Goal: Complete Application Form: Complete application form

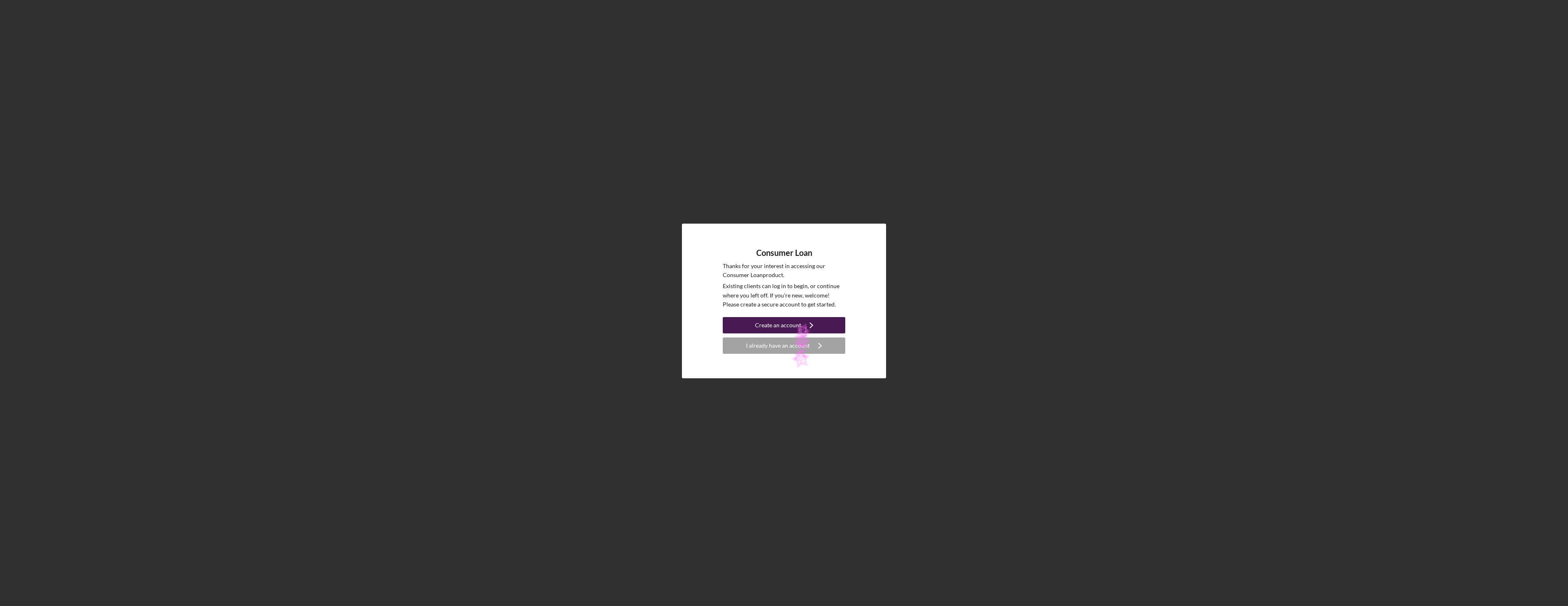
click at [790, 331] on div "Create an account" at bounding box center [778, 325] width 46 height 16
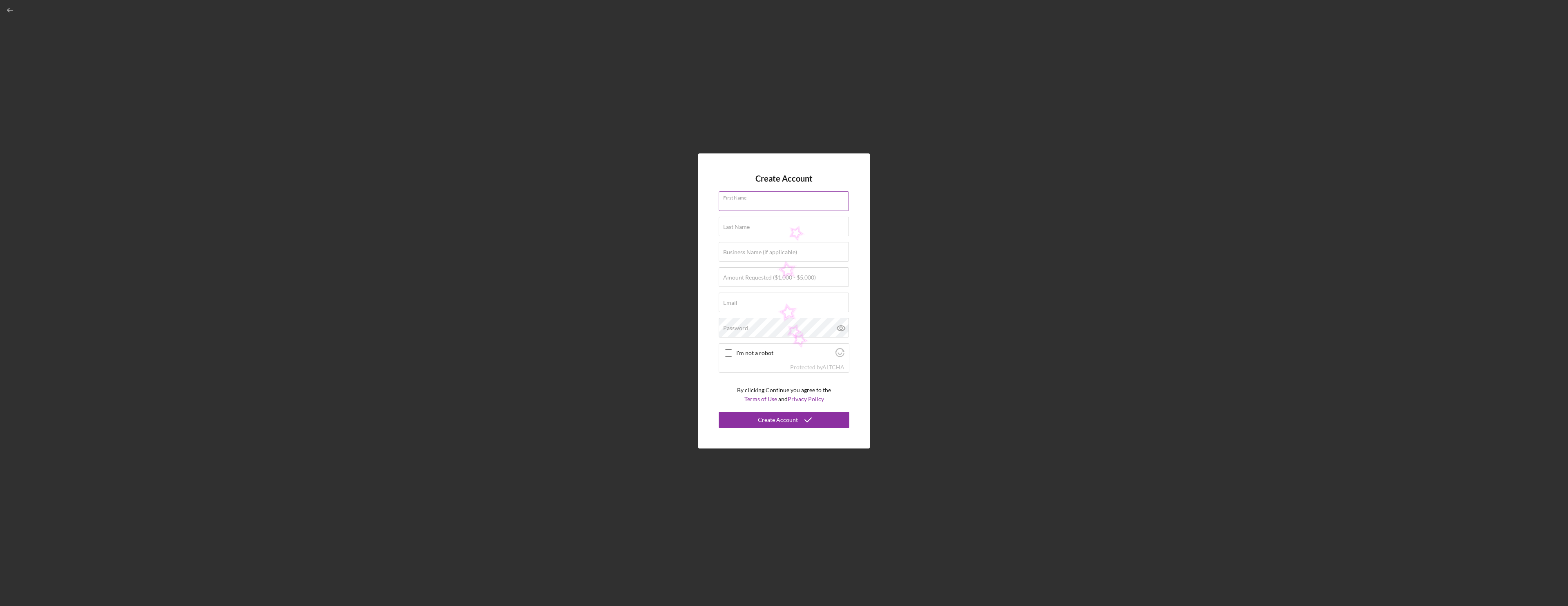
click at [791, 201] on div "First Name" at bounding box center [784, 202] width 131 height 21
type input "[PERSON_NAME]"
click at [721, 222] on input "Last Name" at bounding box center [784, 224] width 130 height 20
type input "Rave"
click at [719, 250] on input "Business Name (if applicable)" at bounding box center [784, 249] width 130 height 20
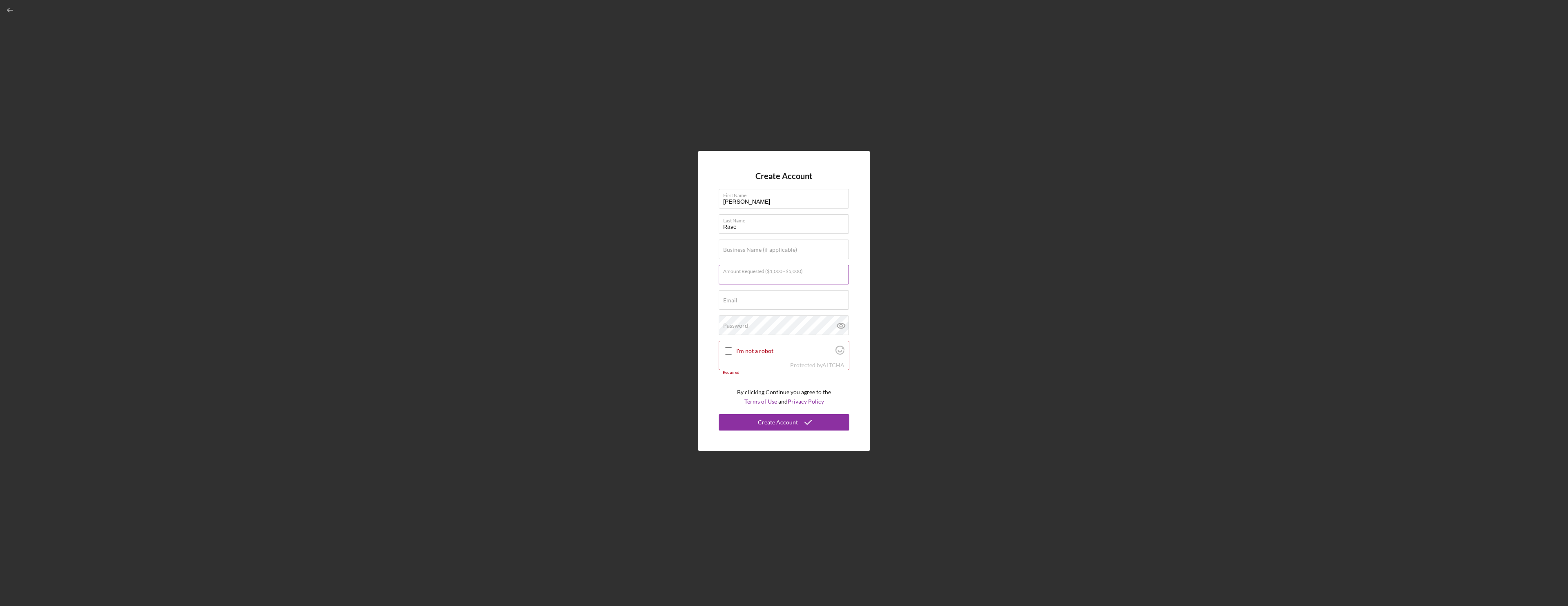
click at [831, 282] on input "Amount Requested ($1,000 - $5,000)" at bounding box center [784, 274] width 130 height 20
type input "$5,000"
click at [802, 294] on div "Email Required" at bounding box center [784, 301] width 131 height 21
type input "[EMAIL_ADDRESS][DOMAIN_NAME]"
click at [762, 325] on div "Password Icon/icon-validation-no At least 12 characters Icon/icon-validation-no…" at bounding box center [784, 326] width 131 height 21
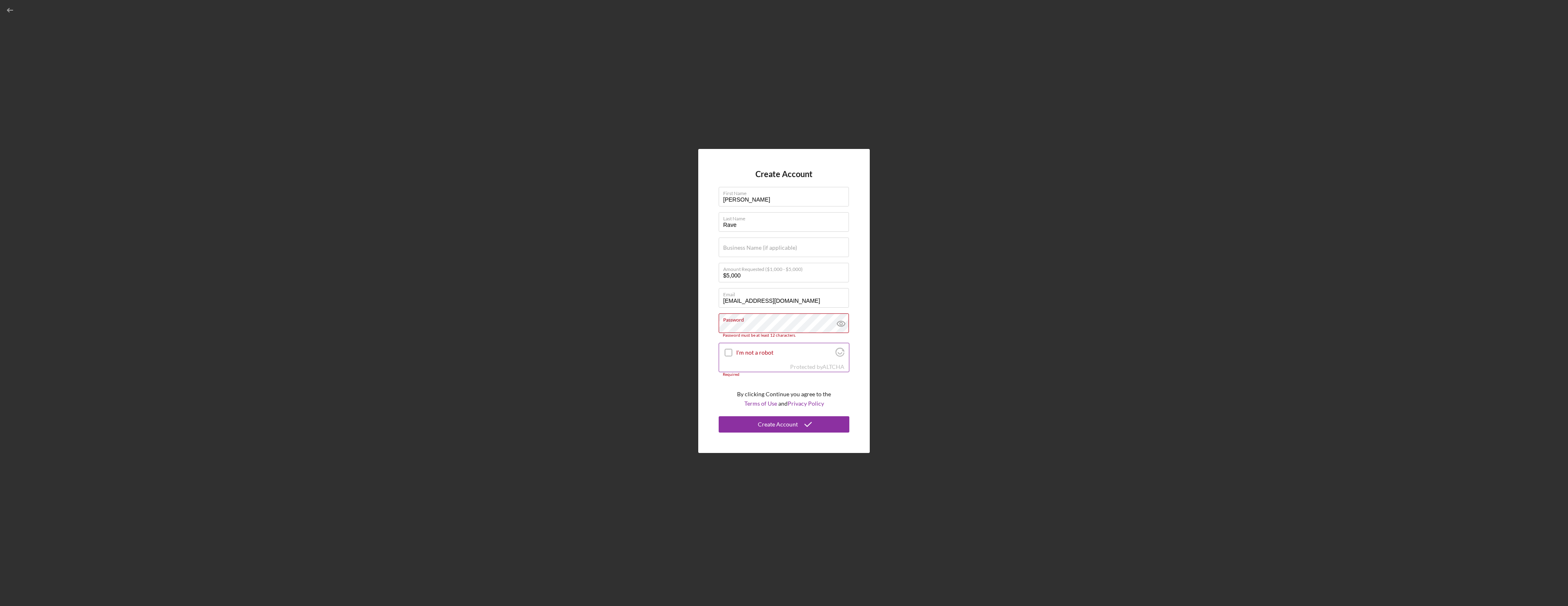
click at [726, 352] on input "I'm not a robot" at bounding box center [728, 352] width 8 height 8
checkbox input "true"
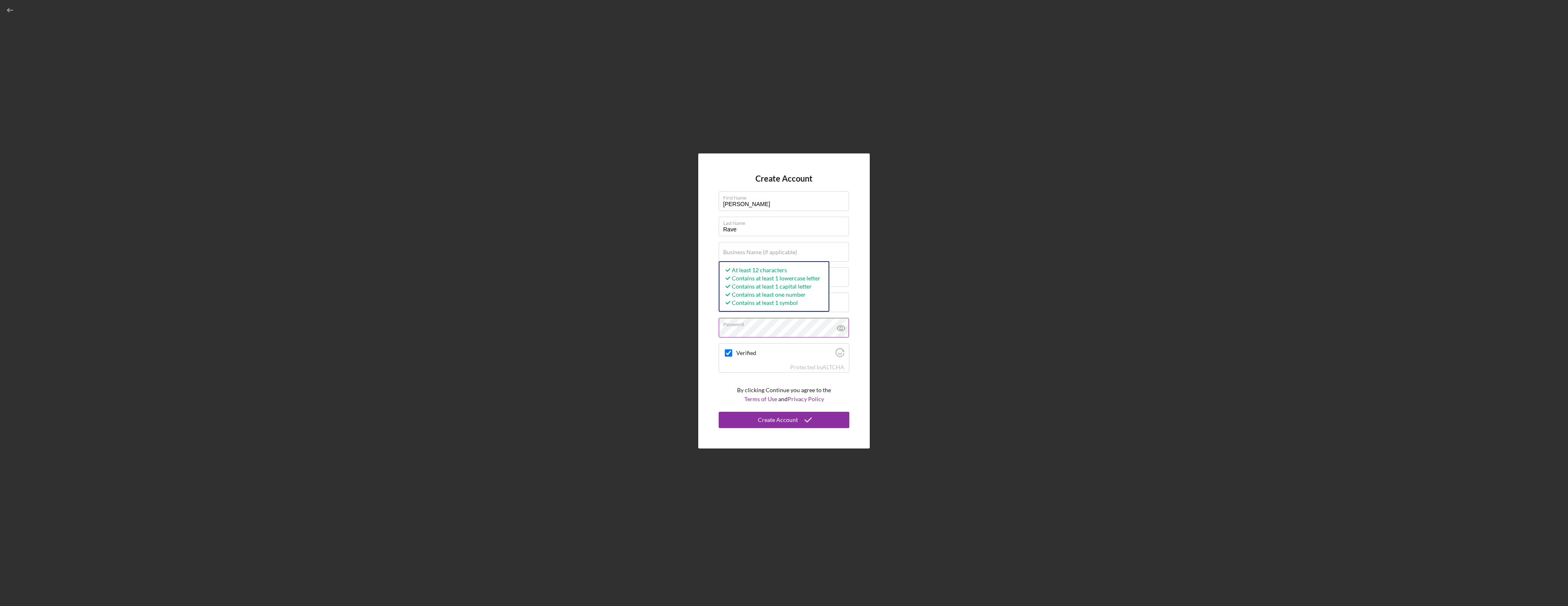
click at [843, 331] on icon at bounding box center [841, 328] width 21 height 21
click at [790, 420] on div "Create Account" at bounding box center [778, 420] width 40 height 16
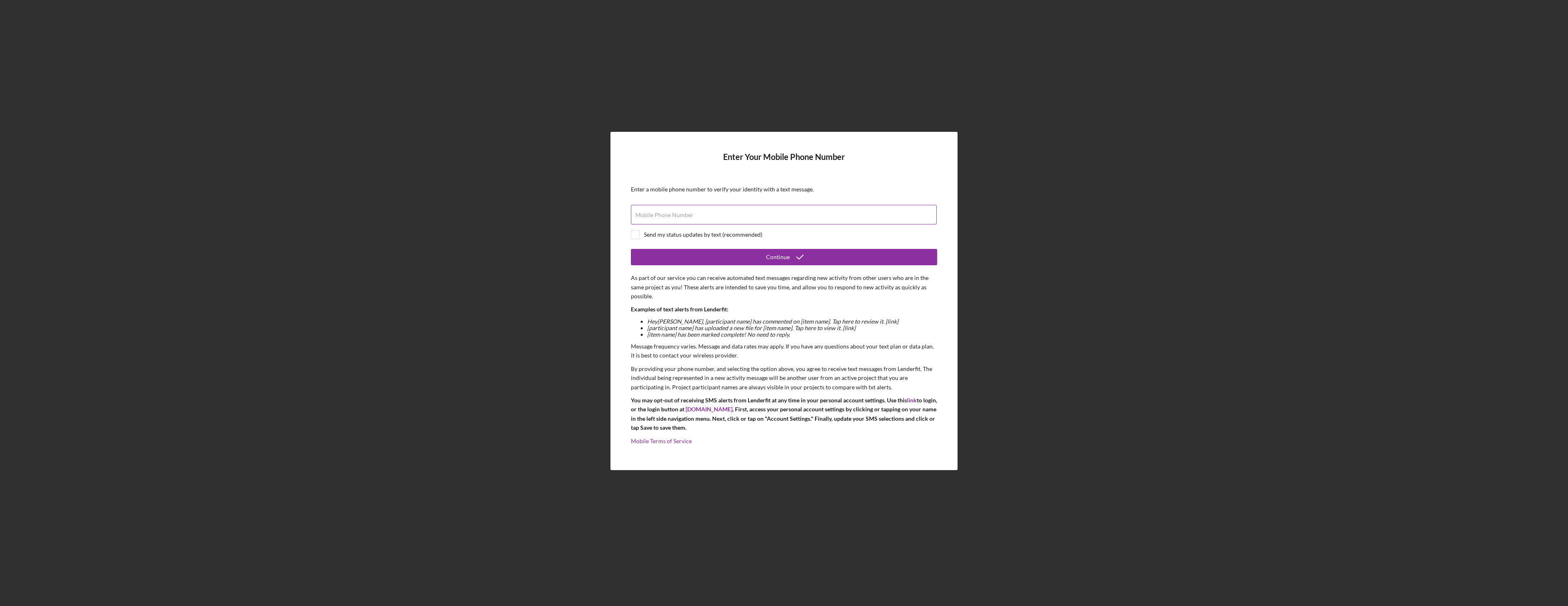
click at [679, 214] on label "Mobile Phone Number" at bounding box center [664, 215] width 58 height 7
click at [679, 214] on input "Mobile Phone Number" at bounding box center [784, 215] width 306 height 20
type input "[PHONE_NUMBER]"
click at [634, 236] on input "checkbox" at bounding box center [636, 235] width 9 height 9
checkbox input "true"
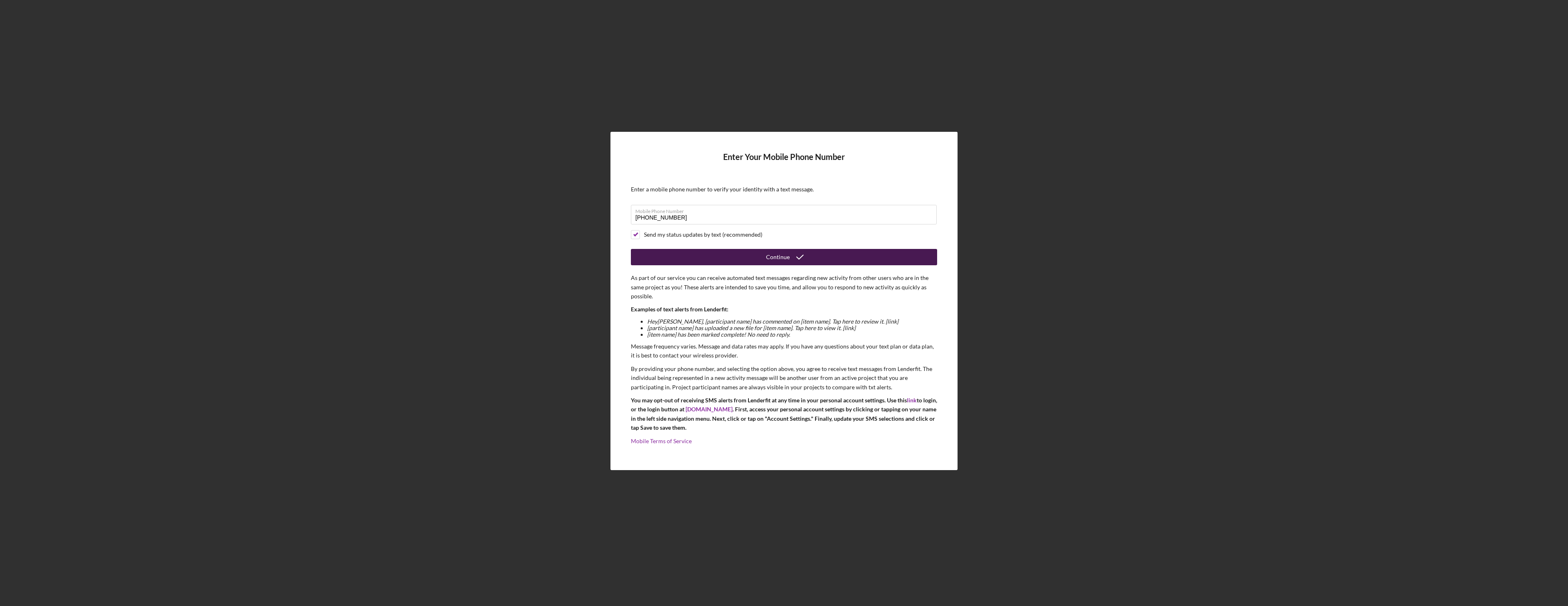
click at [700, 258] on button "Continue" at bounding box center [784, 256] width 306 height 16
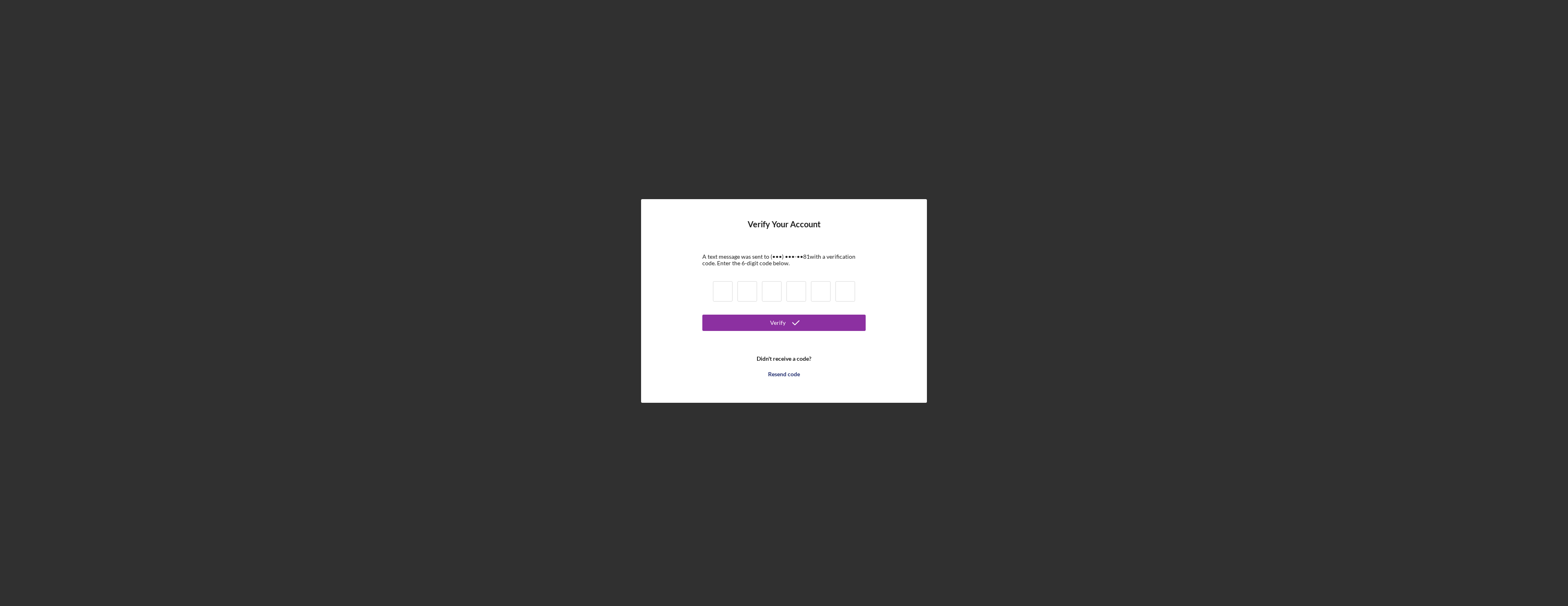
click at [731, 289] on input at bounding box center [722, 291] width 20 height 21
type input "1"
type input "7"
type input "2"
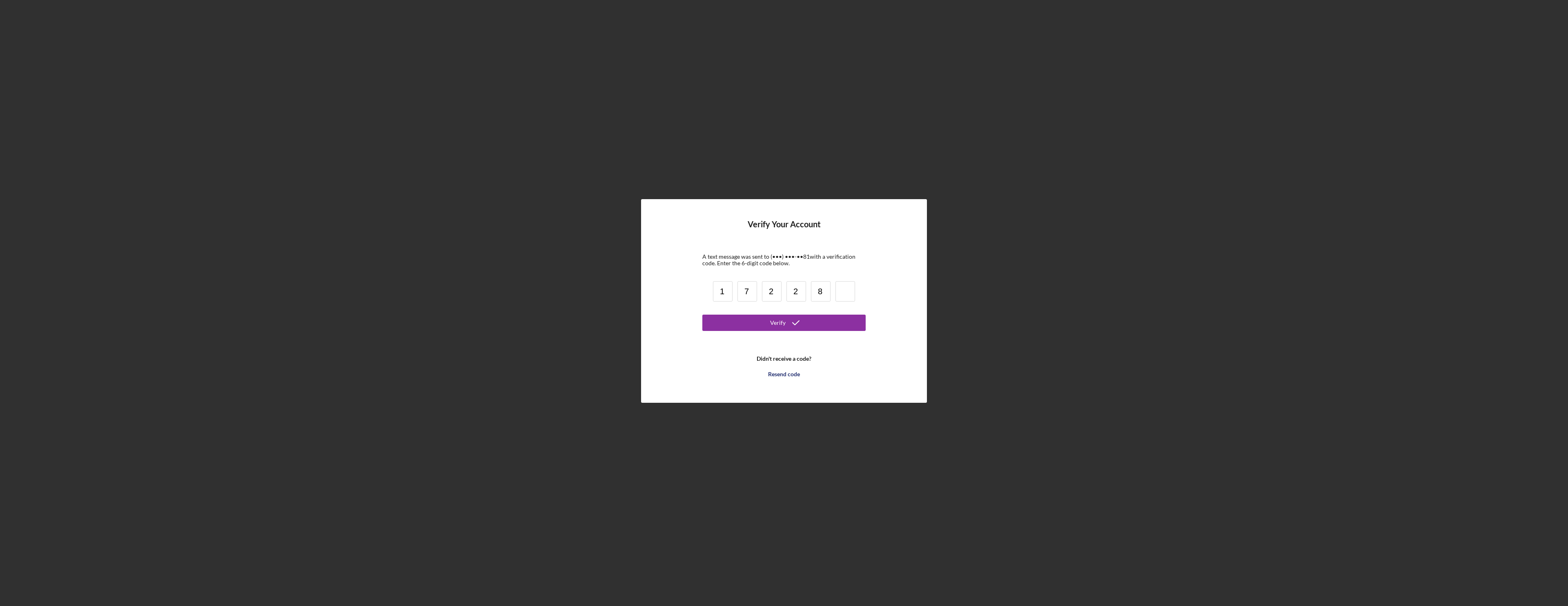
type input "8"
type input "0"
click at [791, 329] on icon "submit" at bounding box center [796, 323] width 21 height 21
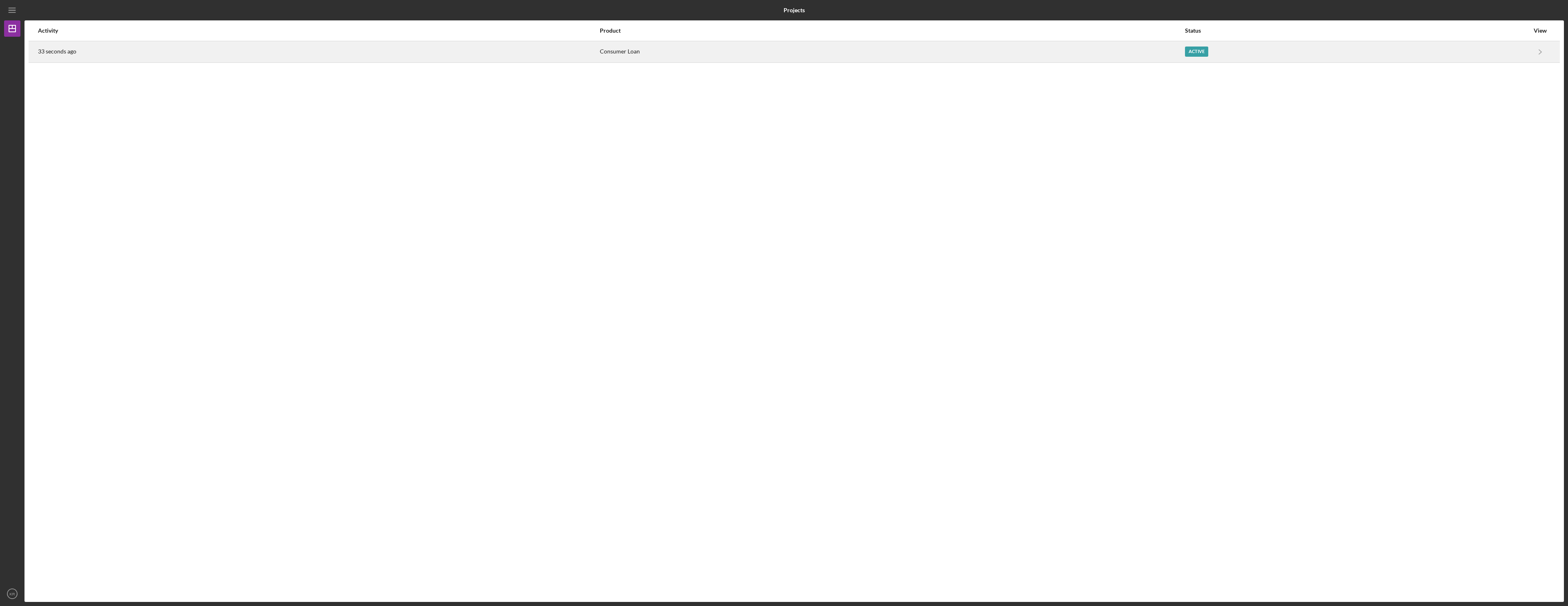
click at [1198, 52] on div "Active" at bounding box center [1195, 51] width 23 height 10
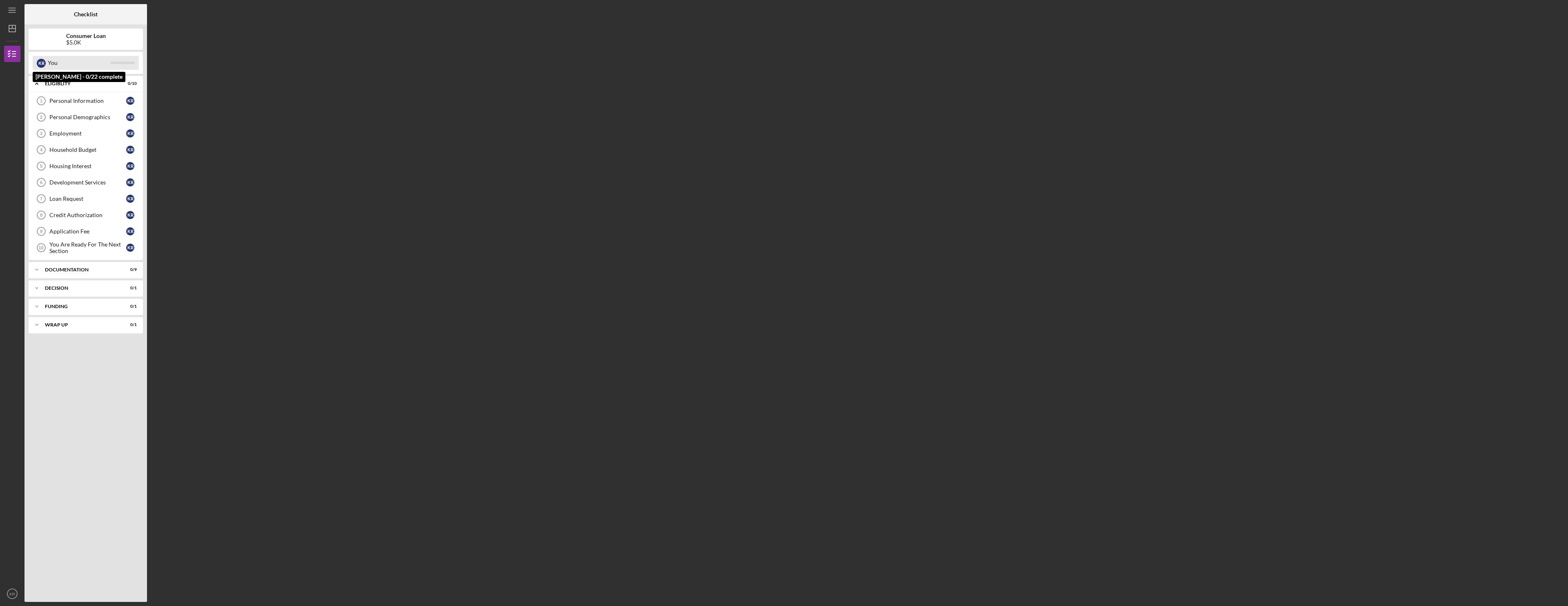
click at [60, 69] on div "You" at bounding box center [79, 62] width 62 height 14
click at [109, 97] on link "Personal Information 1 Personal Information K R" at bounding box center [85, 100] width 106 height 16
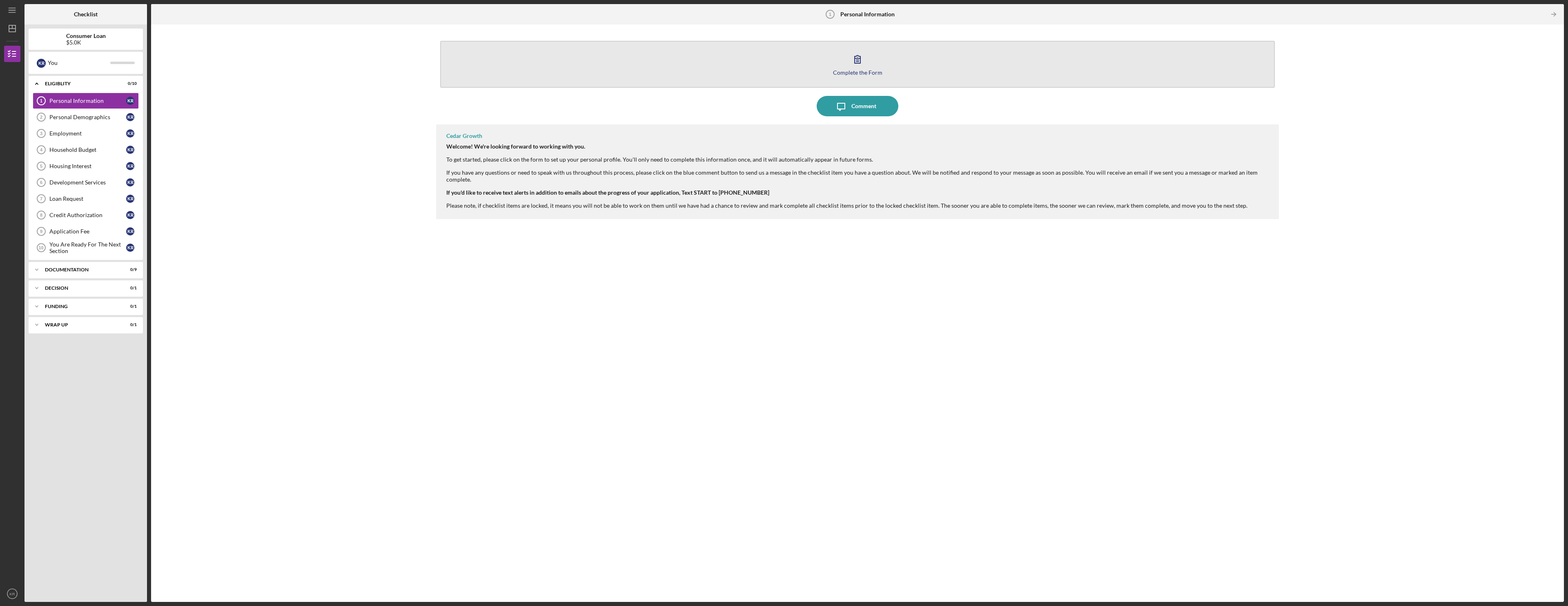
click at [866, 73] on div "Complete the Form" at bounding box center [858, 72] width 50 height 6
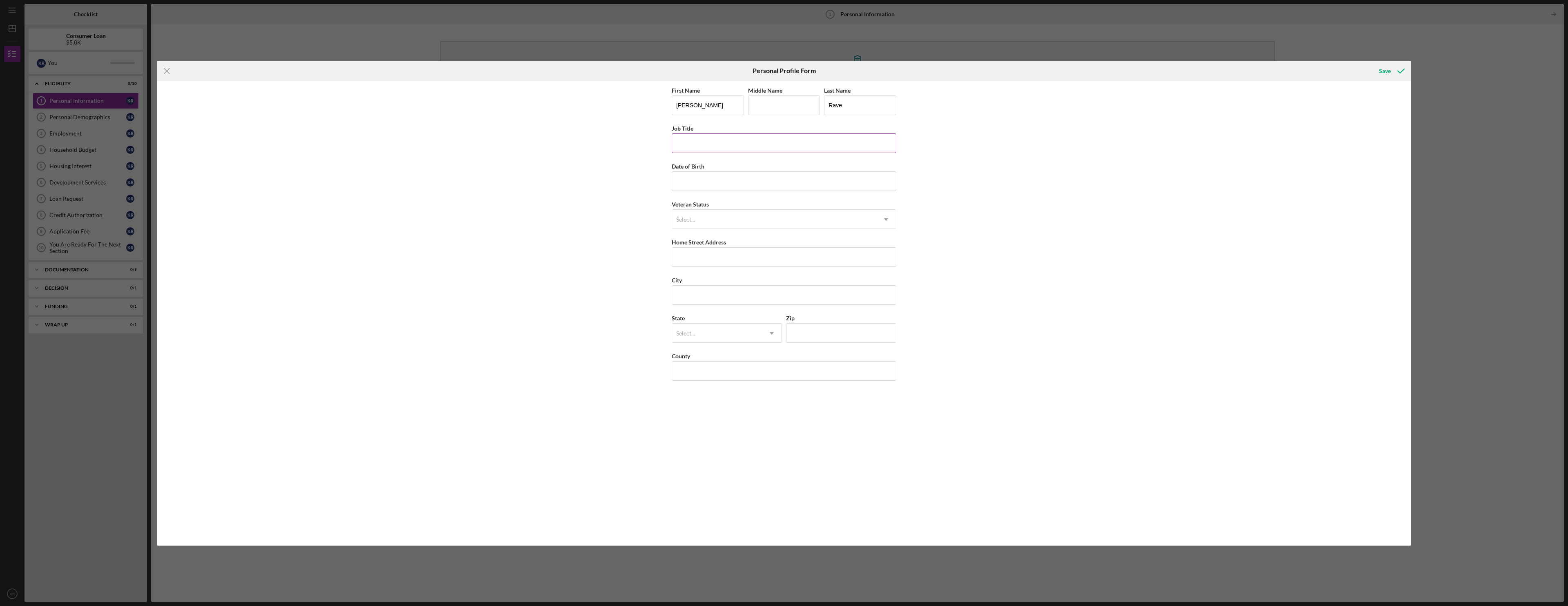
click at [738, 145] on input "Job Title" at bounding box center [784, 143] width 225 height 20
type input "Rental Coordinator"
click at [739, 174] on input "Date of Birth" at bounding box center [784, 181] width 225 height 20
type input "[DATE]"
click at [835, 217] on div "Select..." at bounding box center [773, 220] width 204 height 19
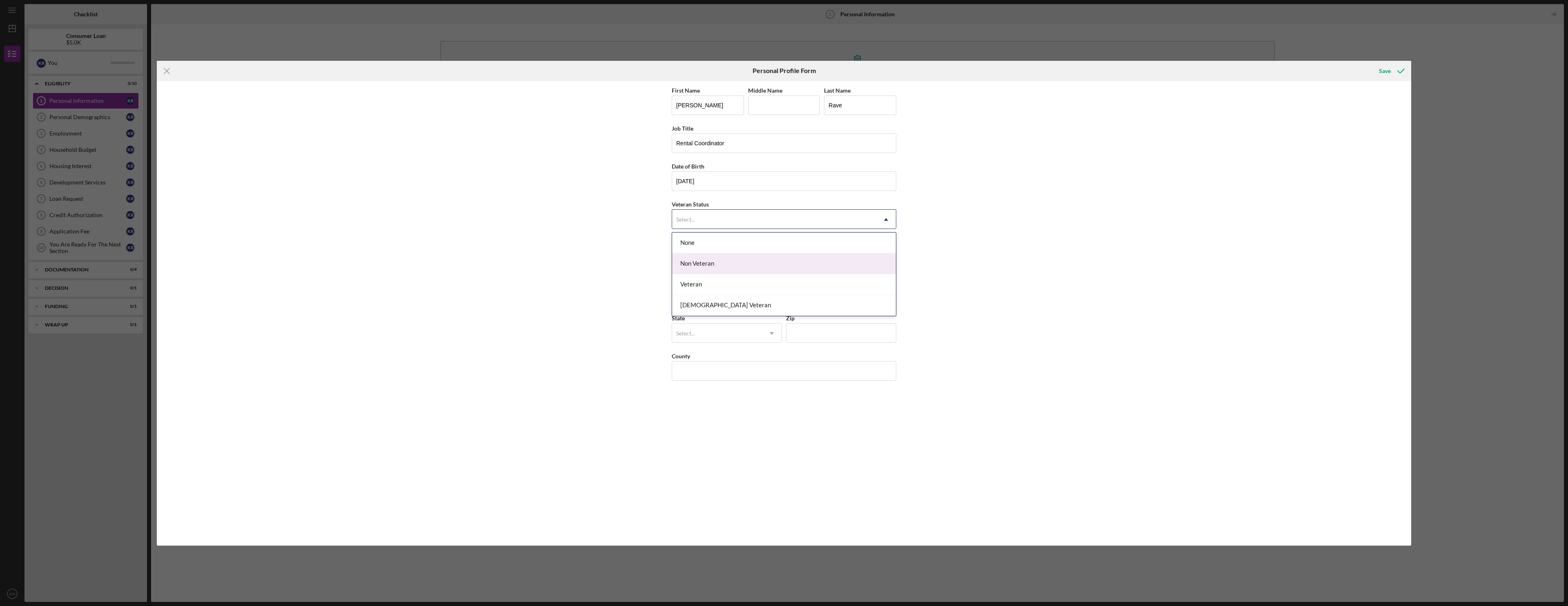
click at [781, 265] on div "Non Veteran" at bounding box center [784, 264] width 224 height 21
click at [727, 257] on input "Home Street Address" at bounding box center [784, 257] width 225 height 20
type input "[STREET_ADDRESS]"
type input "Tomah"
type input "54660"
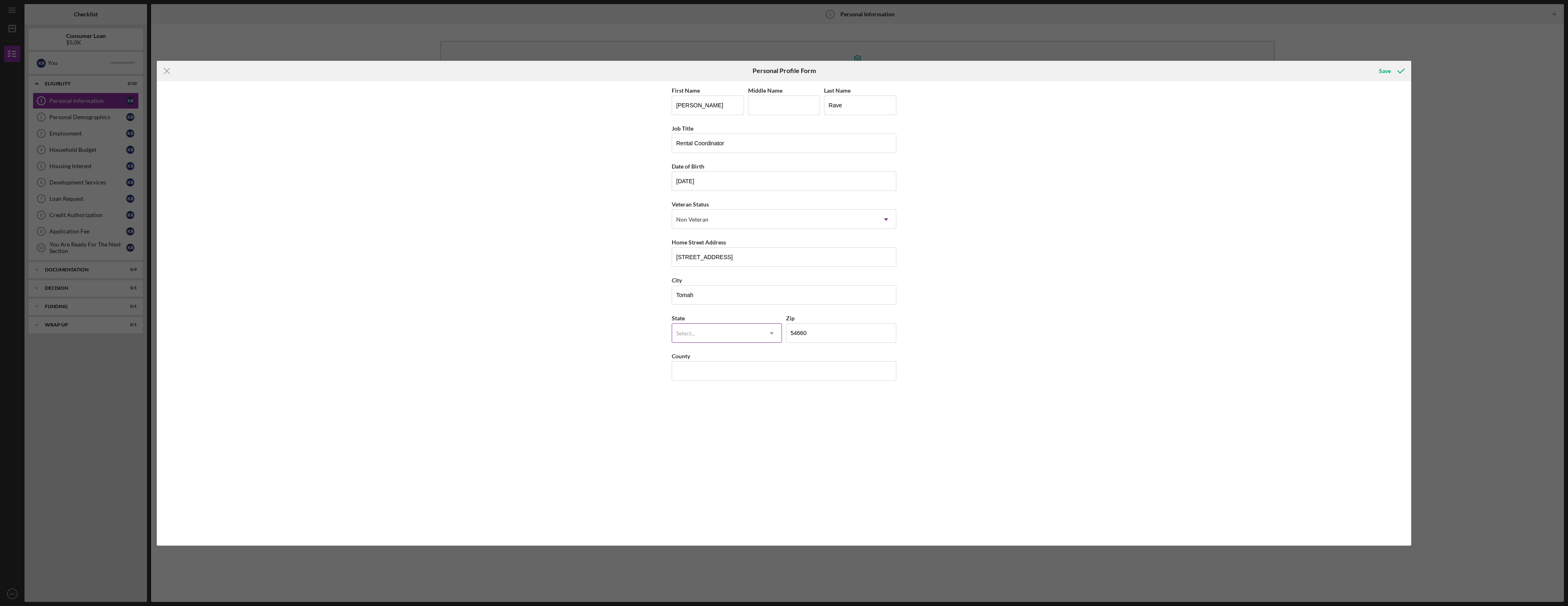
click at [695, 331] on div "Select..." at bounding box center [685, 334] width 19 height 7
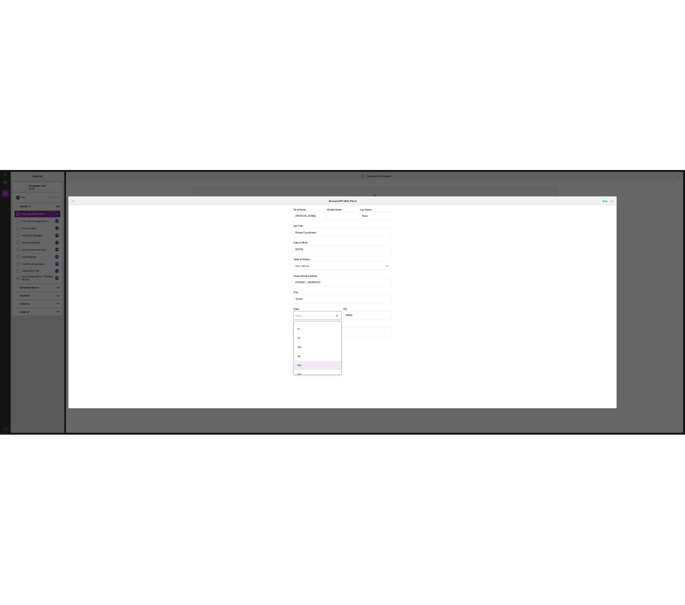
scroll to position [1708, 0]
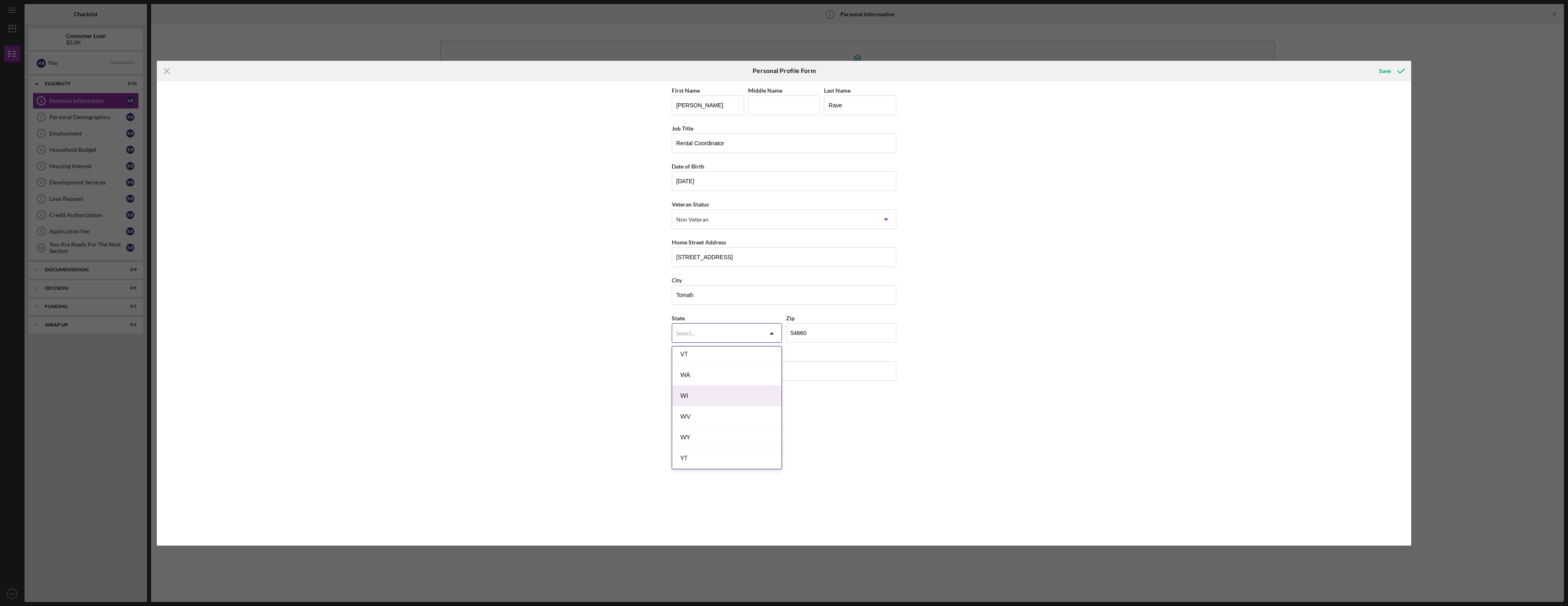
click at [709, 401] on div "WI" at bounding box center [726, 396] width 109 height 21
click at [745, 372] on input "County" at bounding box center [784, 371] width 225 height 20
type input "Monroe"
click at [1396, 72] on icon "submit" at bounding box center [1401, 71] width 21 height 21
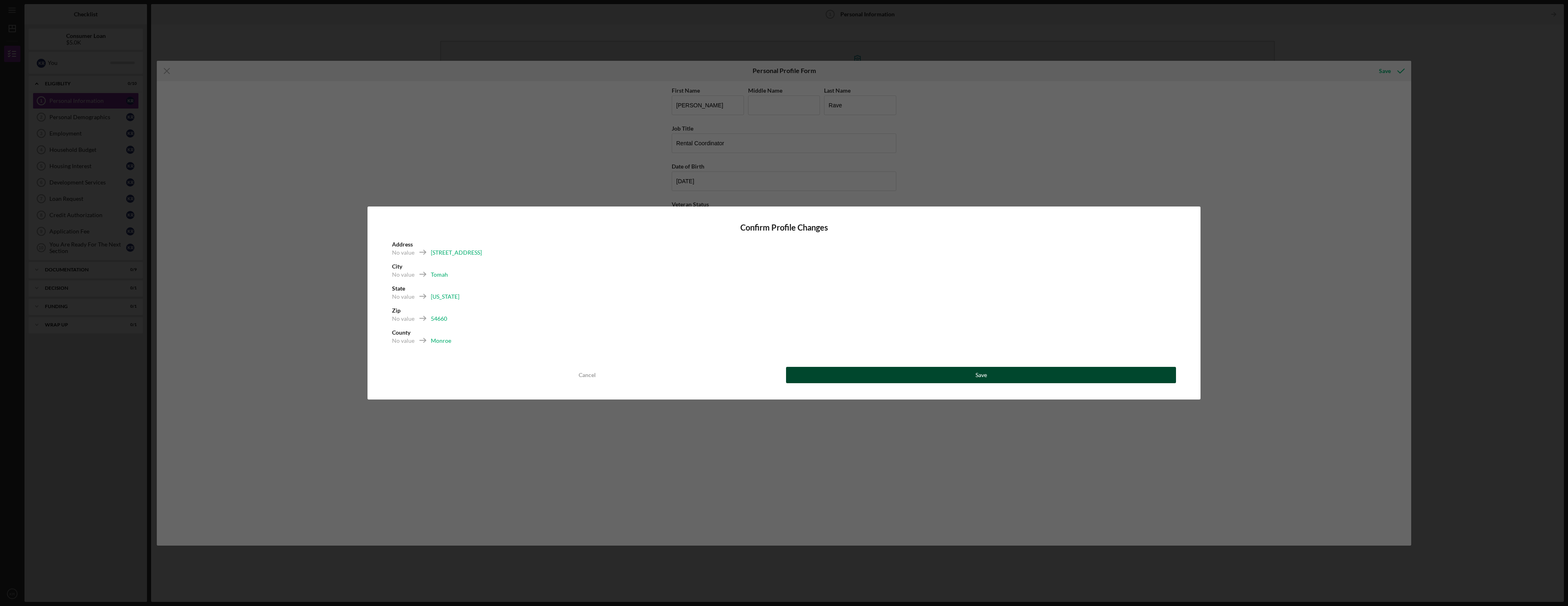
click at [898, 378] on button "Save" at bounding box center [981, 375] width 390 height 16
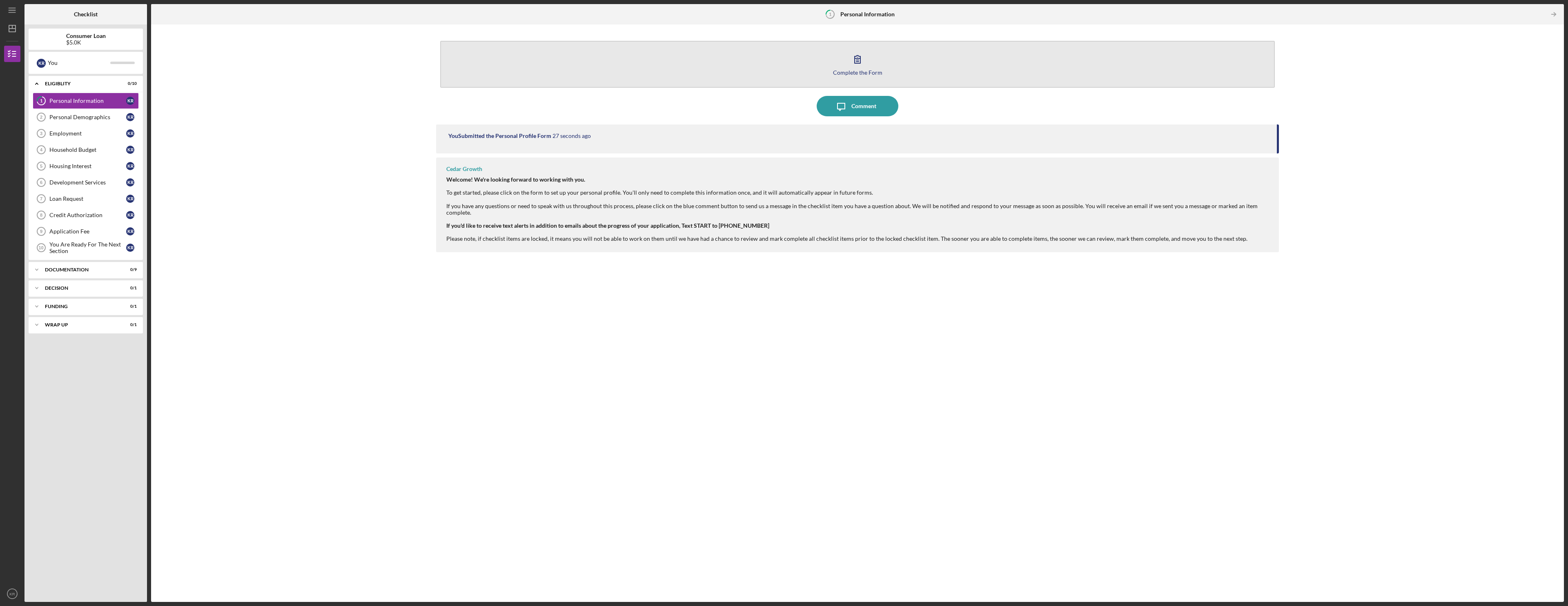
click at [858, 68] on icon "button" at bounding box center [857, 59] width 21 height 21
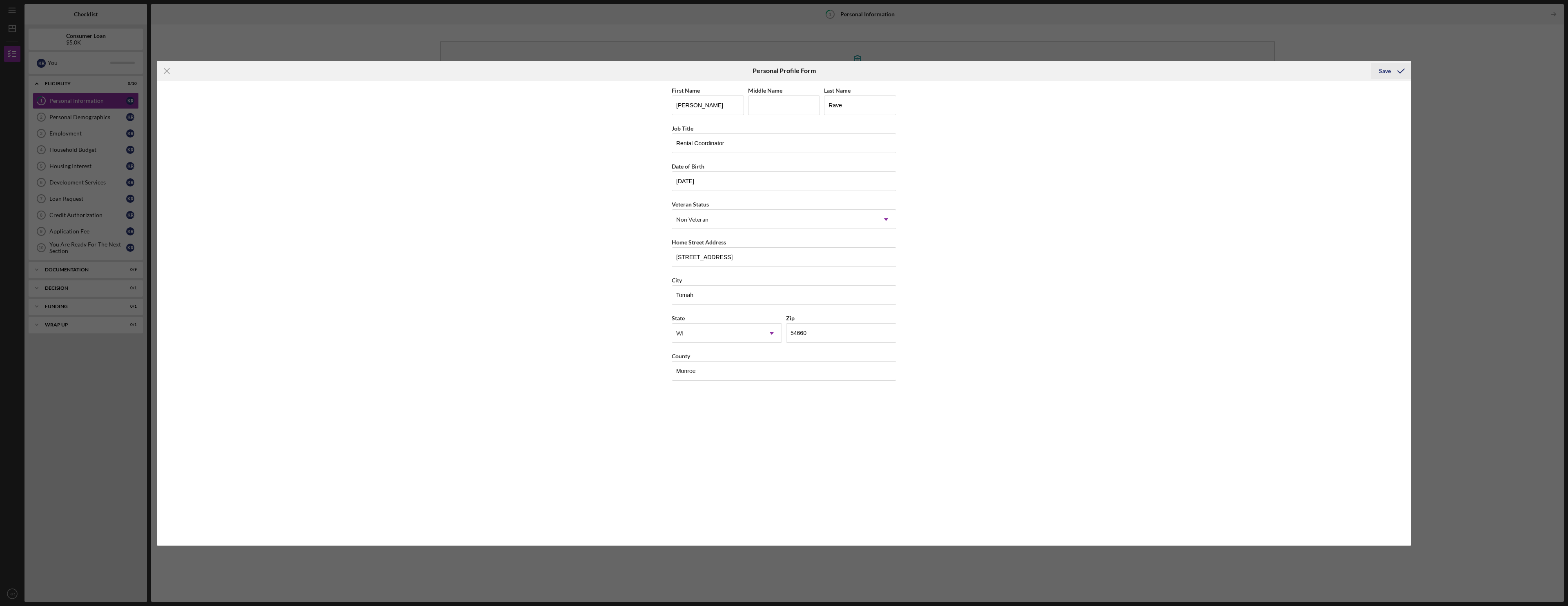
click at [1389, 64] on div "Save" at bounding box center [1384, 71] width 12 height 16
